Goal: Transaction & Acquisition: Purchase product/service

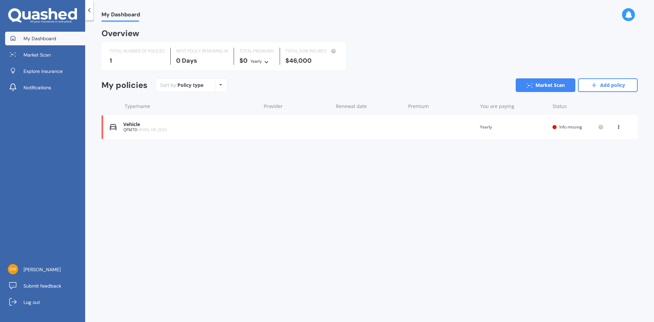
click at [410, 131] on div "Vehicle QFM70 HAVAL H6 2023 Renewal date Premium You are paying Yearly Status I…" at bounding box center [370, 127] width 536 height 24
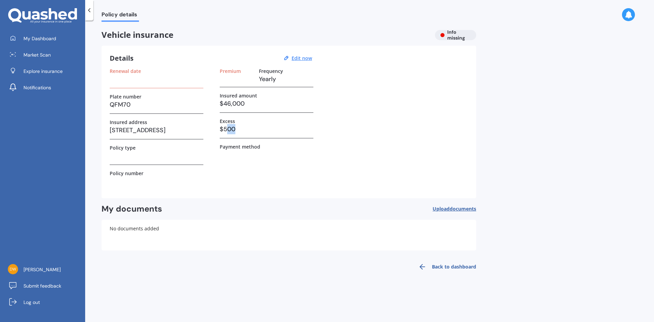
drag, startPoint x: 227, startPoint y: 129, endPoint x: 250, endPoint y: 132, distance: 24.0
click at [250, 132] on h3 "$500" at bounding box center [267, 129] width 94 height 10
click at [255, 123] on div "Excess" at bounding box center [267, 121] width 94 height 6
click at [450, 37] on div "Vehicle insurance Info missing" at bounding box center [289, 35] width 375 height 10
click at [91, 11] on icon at bounding box center [89, 10] width 7 height 7
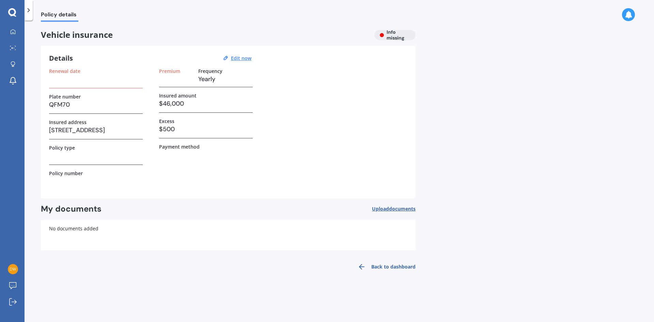
click at [363, 277] on div "Policy details Vehicle insurance Info missing Details Edit now Renewal date Pla…" at bounding box center [340, 172] width 630 height 301
click at [370, 268] on link "Back to dashboard" at bounding box center [385, 267] width 62 height 16
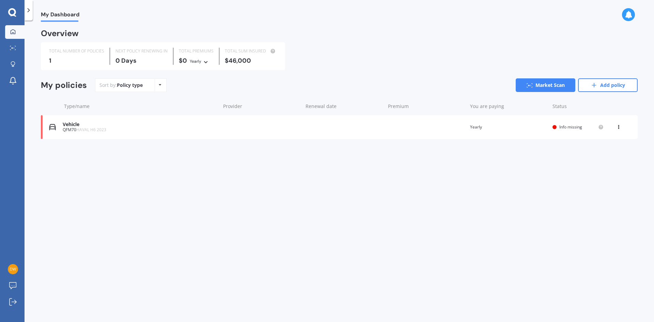
click at [92, 55] on div "TOTAL NUMBER OF POLICIES 1" at bounding box center [77, 56] width 66 height 17
click at [62, 49] on div "TOTAL NUMBER OF POLICIES" at bounding box center [76, 51] width 55 height 7
click at [8, 51] on div at bounding box center [13, 48] width 10 height 5
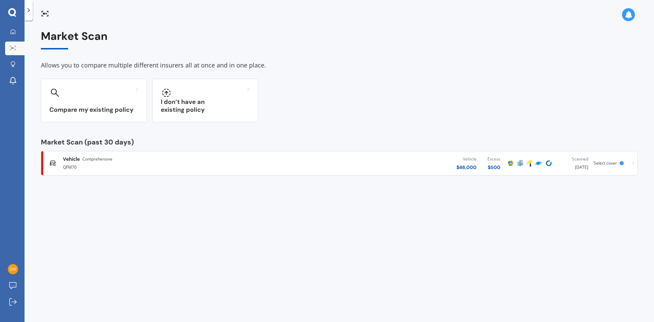
click at [78, 165] on div "QFM70" at bounding box center [170, 166] width 215 height 8
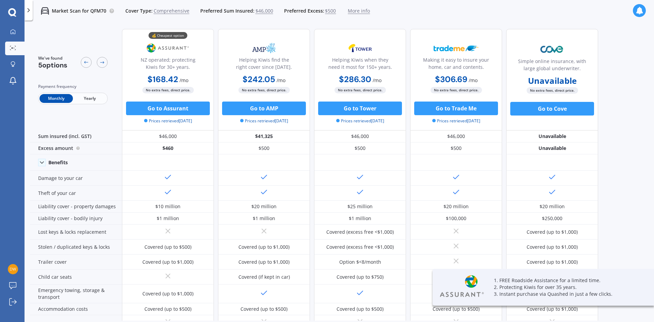
click at [545, 282] on p "1. FREE Roadside Assistance for a limited time." at bounding box center [565, 280] width 143 height 7
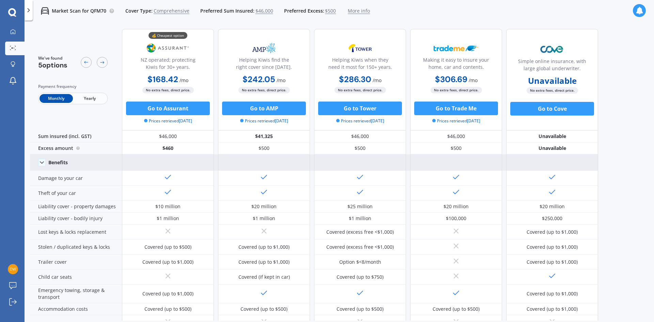
click at [41, 164] on icon at bounding box center [41, 162] width 7 height 7
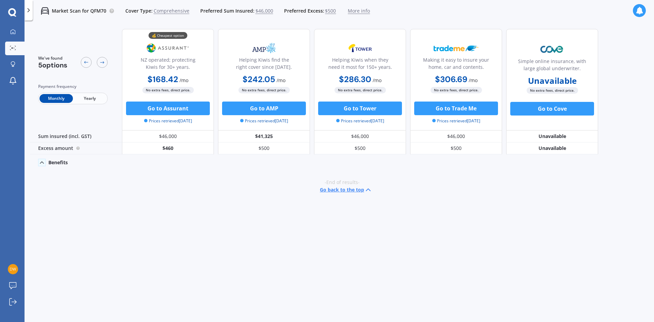
click at [41, 164] on icon at bounding box center [41, 162] width 7 height 7
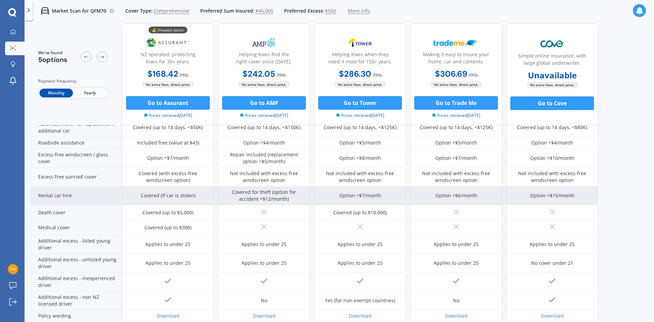
scroll to position [263, 0]
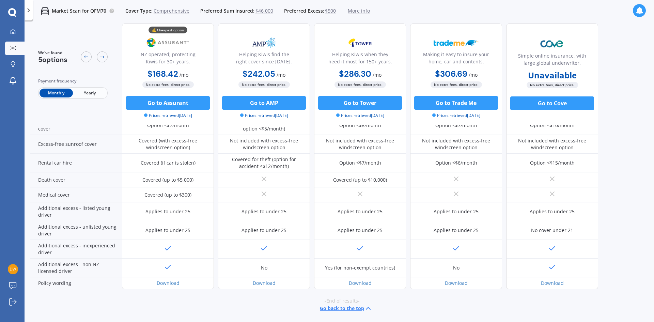
click at [94, 90] on span "Yearly" at bounding box center [89, 93] width 33 height 9
click at [69, 92] on span "Monthly" at bounding box center [56, 93] width 33 height 9
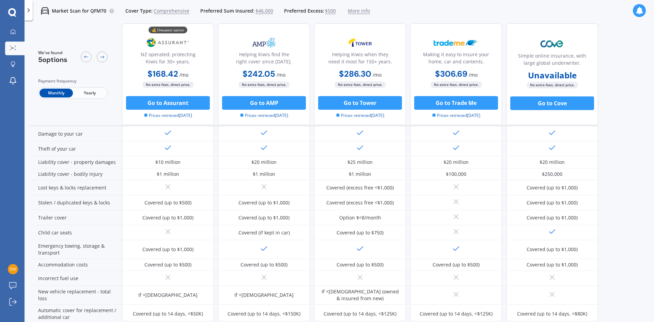
scroll to position [0, 0]
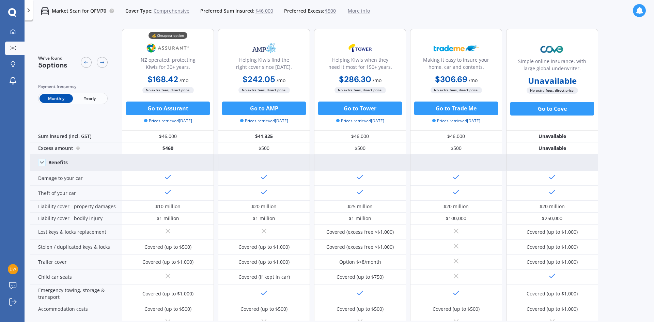
click at [350, 12] on span "More info" at bounding box center [359, 10] width 22 height 7
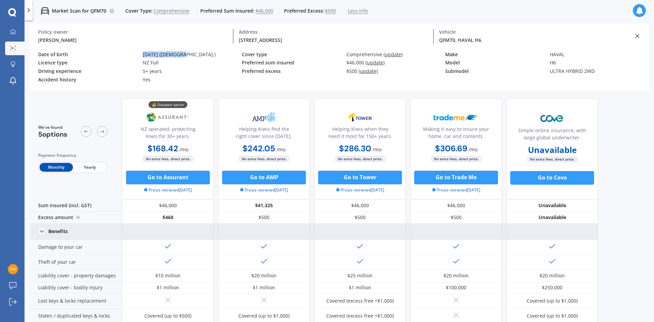
drag, startPoint x: 141, startPoint y: 55, endPoint x: 424, endPoint y: 101, distance: 286.5
click at [180, 58] on div "Date of birth [DEMOGRAPHIC_DATA] ([DEMOGRAPHIC_DATA].)" at bounding box center [140, 56] width 204 height 9
click at [563, 74] on div "Submodel ULTRA HYBRID 2WD" at bounding box center [547, 72] width 204 height 9
drag, startPoint x: 562, startPoint y: 74, endPoint x: 546, endPoint y: 73, distance: 16.1
click at [562, 74] on div "Submodel ULTRA HYBRID 2WD" at bounding box center [547, 72] width 204 height 9
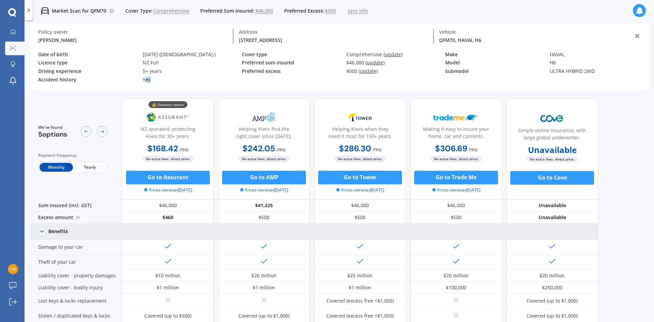
drag, startPoint x: 146, startPoint y: 79, endPoint x: 156, endPoint y: 78, distance: 10.0
click at [156, 78] on div "Yes" at bounding box center [192, 80] width 99 height 6
click at [150, 76] on div "Driving experience 5+ years" at bounding box center [140, 72] width 204 height 9
click at [59, 35] on div "[PERSON_NAME] Policy owner" at bounding box center [135, 36] width 195 height 15
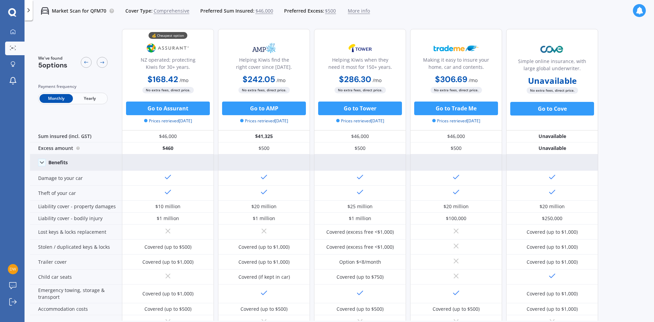
click at [114, 11] on div "Market Scan for QFM70 Cover Type: Comprehensive Preferred Sum Insured: $46,000 …" at bounding box center [201, 11] width 337 height 22
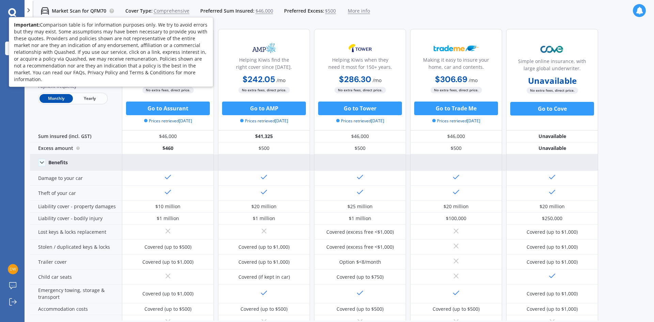
click at [110, 11] on icon at bounding box center [111, 10] width 5 height 5
click at [77, 11] on p "Market Scan for QFM70" at bounding box center [79, 10] width 55 height 7
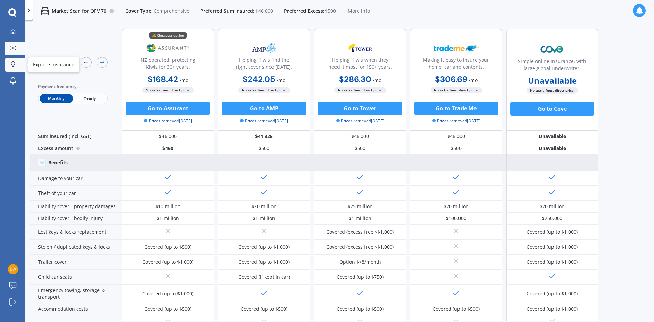
click at [15, 62] on icon at bounding box center [13, 64] width 5 height 6
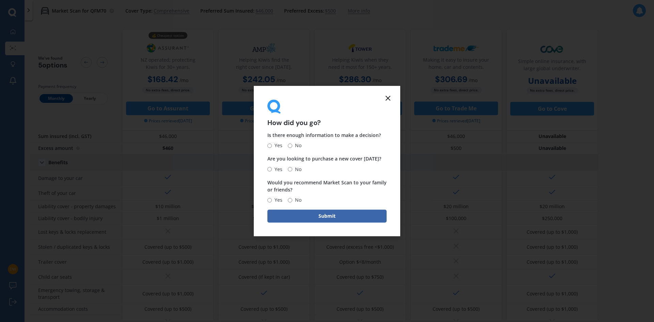
click at [387, 93] on form "How did you go? Is there enough information to make a decision? Yes No Are you …" at bounding box center [327, 161] width 146 height 151
click at [392, 98] on icon at bounding box center [388, 98] width 8 height 8
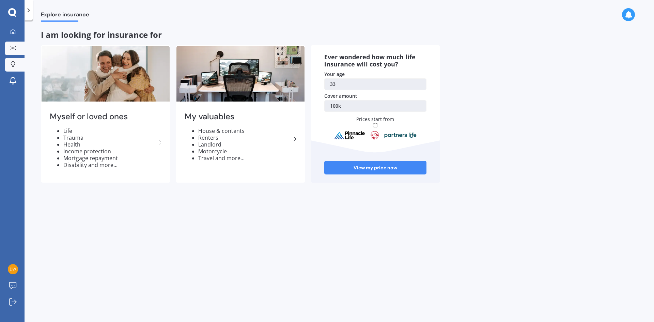
click at [19, 47] on link "Market Scan" at bounding box center [14, 49] width 19 height 14
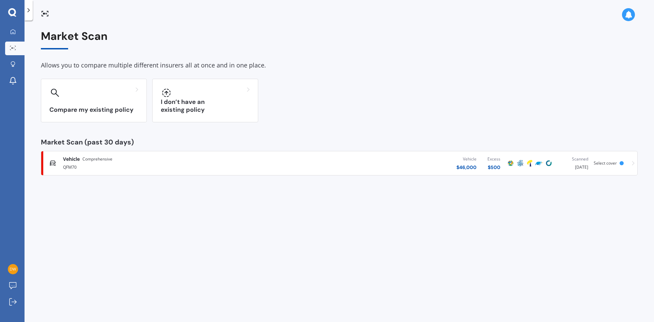
click at [631, 166] on div "Vehicle Comprehensive QFM70 Vehicle $ 46,000 Excess $ 500 Scanned [DATE] Select…" at bounding box center [339, 163] width 591 height 20
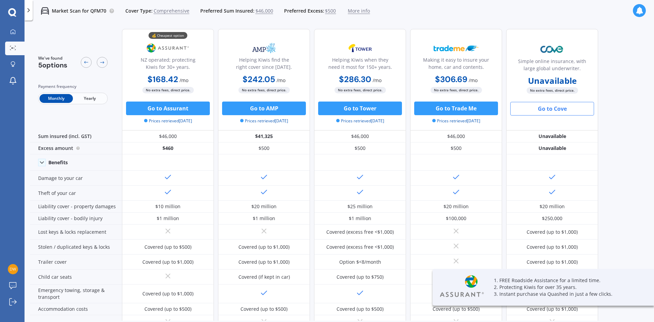
click at [541, 110] on button "Go to Cove" at bounding box center [552, 109] width 84 height 14
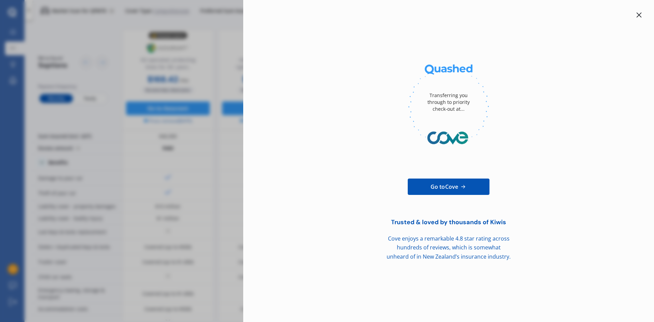
click at [221, 127] on div "Transferring you through to priority check-out at... Go to Cove Trusted & loved…" at bounding box center [327, 161] width 654 height 322
drag, startPoint x: 641, startPoint y: 10, endPoint x: 639, endPoint y: 17, distance: 7.2
click at [641, 10] on div "Transferring you through to priority check-out at... Go to Cove Trusted & loved…" at bounding box center [448, 161] width 411 height 322
click at [639, 17] on icon at bounding box center [638, 14] width 5 height 5
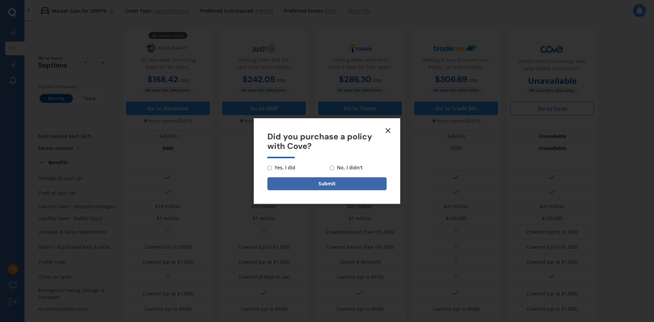
click at [390, 128] on icon at bounding box center [388, 130] width 8 height 8
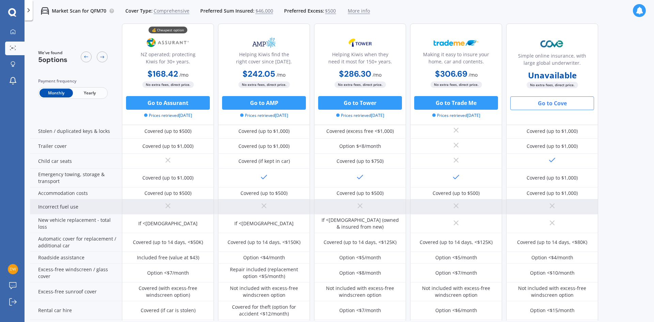
scroll to position [136, 0]
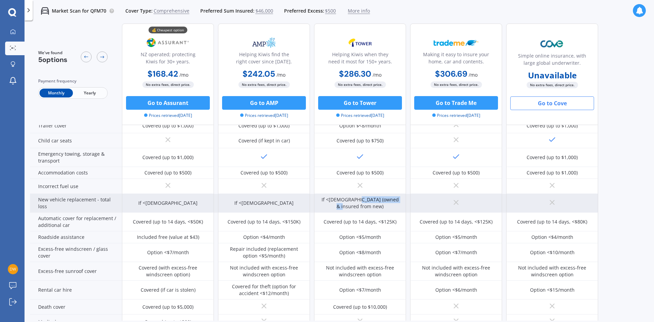
drag, startPoint x: 367, startPoint y: 205, endPoint x: 353, endPoint y: 202, distance: 14.3
click at [354, 201] on div "If <[DEMOGRAPHIC_DATA] (owned & insured from new)" at bounding box center [360, 203] width 82 height 14
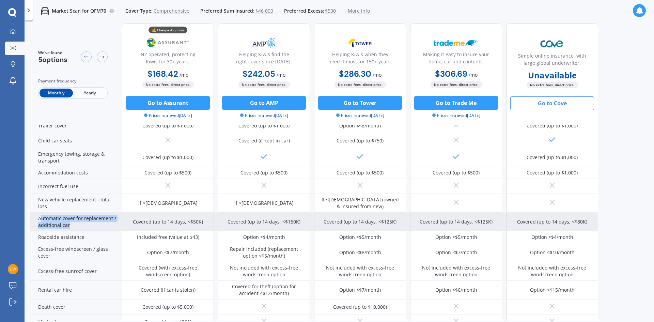
drag, startPoint x: 69, startPoint y: 224, endPoint x: 41, endPoint y: 219, distance: 29.1
click at [41, 219] on div "Automatic cover for replacement / additional car" at bounding box center [76, 222] width 92 height 19
click at [52, 229] on div "Automatic cover for replacement / additional car" at bounding box center [76, 222] width 92 height 19
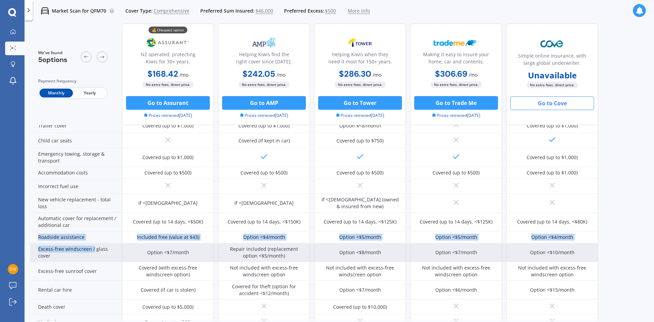
drag, startPoint x: 41, startPoint y: 236, endPoint x: 93, endPoint y: 249, distance: 54.4
click at [93, 249] on div "Sum insured (incl. GST) $46,000 $41,325 $46,000 $46,000 Unavailable Excess amou…" at bounding box center [314, 205] width 568 height 422
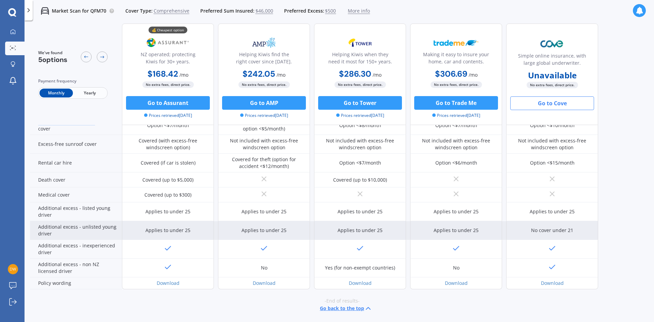
scroll to position [229, 0]
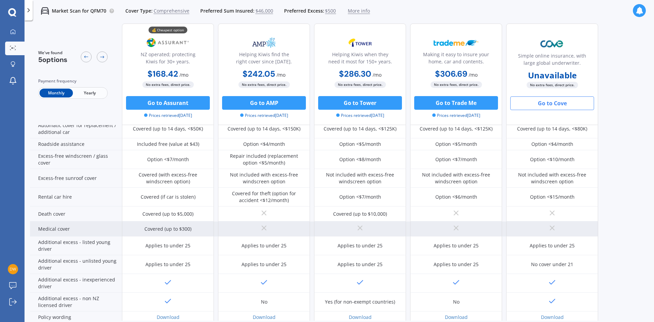
click at [82, 236] on div "Medical cover" at bounding box center [76, 228] width 92 height 15
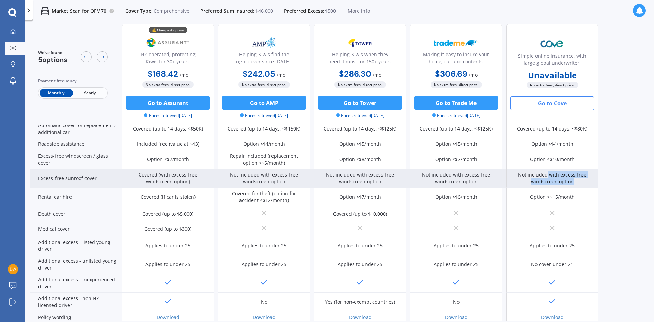
drag, startPoint x: 550, startPoint y: 174, endPoint x: 590, endPoint y: 182, distance: 40.2
click at [590, 182] on div "Not included with excess-free windscreen option" at bounding box center [552, 178] width 82 height 14
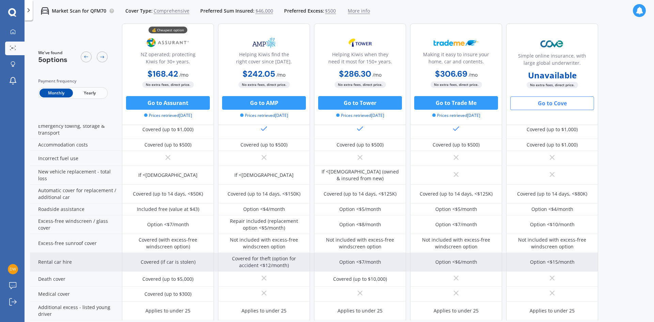
scroll to position [161, 0]
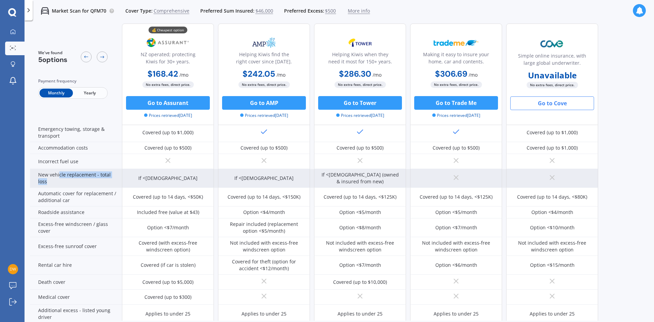
drag, startPoint x: 59, startPoint y: 174, endPoint x: 85, endPoint y: 181, distance: 26.9
click at [85, 181] on div "New vehicle replacement - total loss" at bounding box center [76, 178] width 92 height 19
click at [85, 184] on div "New vehicle replacement - total loss" at bounding box center [76, 178] width 92 height 19
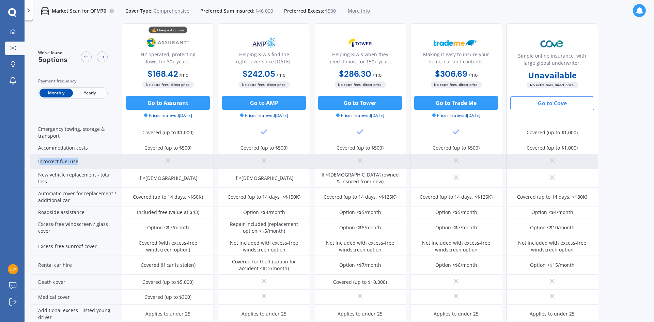
drag, startPoint x: 39, startPoint y: 161, endPoint x: 87, endPoint y: 166, distance: 48.2
click at [87, 166] on div "Incorrect fuel use" at bounding box center [76, 161] width 92 height 15
